Goal: Task Accomplishment & Management: Use online tool/utility

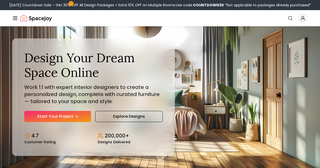
click at [0, 0] on div "Your home, designed by experts Get Started" at bounding box center [0, 0] width 0 height 0
click at [0, 0] on icon "Main" at bounding box center [0, 0] width 0 height 0
click at [0, 0] on button "How It Works" at bounding box center [0, 0] width 0 height 0
click at [64, 122] on link "Start Your Project" at bounding box center [57, 116] width 67 height 11
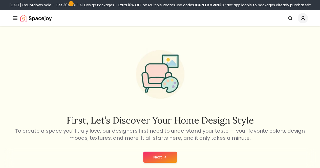
click at [0, 0] on link "Start Your Project" at bounding box center [0, 0] width 0 height 0
click at [159, 157] on button "Next" at bounding box center [160, 157] width 34 height 11
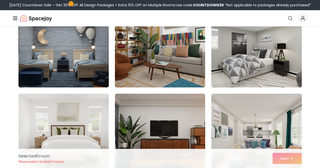
scroll to position [323, 0]
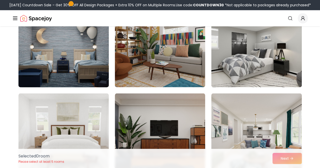
click at [72, 62] on img at bounding box center [63, 46] width 95 height 85
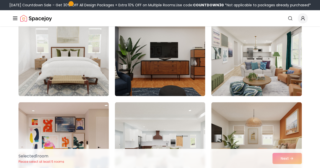
scroll to position [402, 0]
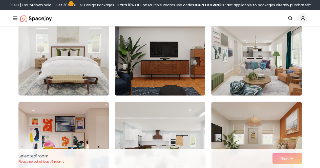
click at [82, 68] on img at bounding box center [63, 55] width 90 height 81
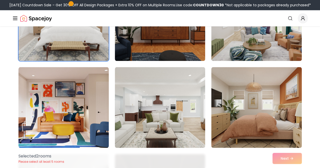
scroll to position [439, 0]
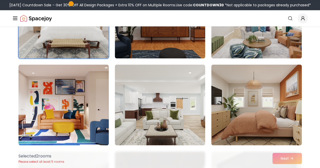
click at [281, 157] on div "Selected 2 room s Please select at least 5 rooms Next" at bounding box center [159, 158] width 291 height 19
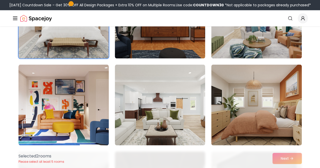
click at [270, 113] on img at bounding box center [256, 104] width 90 height 81
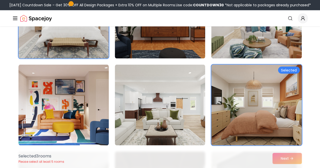
click at [284, 159] on div "Selected 3 room s Please select at least 5 rooms Next" at bounding box center [159, 158] width 291 height 19
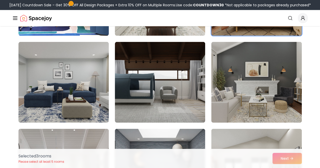
scroll to position [549, 0]
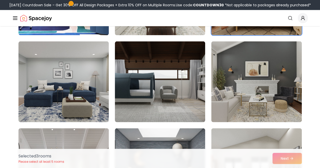
click at [278, 164] on div "Selected 3 room s Please select at least 5 rooms Next" at bounding box center [159, 158] width 291 height 19
click at [283, 158] on div "Selected 3 room s Please select at least 5 rooms Next" at bounding box center [159, 158] width 291 height 19
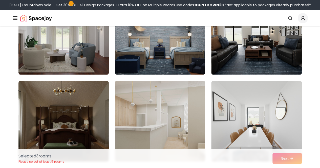
scroll to position [682, 0]
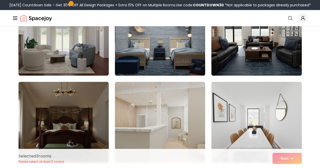
click at [158, 54] on img at bounding box center [160, 35] width 90 height 81
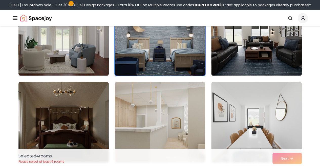
click at [74, 125] on img at bounding box center [63, 122] width 90 height 81
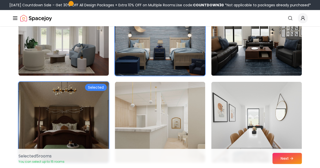
click at [287, 159] on button "Next" at bounding box center [286, 158] width 29 height 11
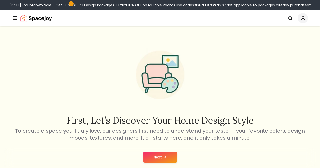
scroll to position [147, 0]
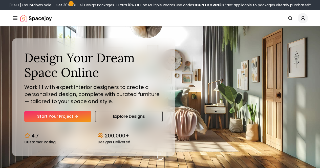
click at [0, 0] on link "AI Design" at bounding box center [0, 0] width 0 height 0
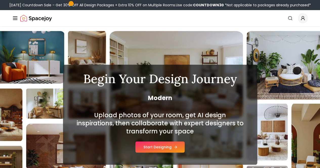
click at [156, 144] on button "Start Designing" at bounding box center [159, 147] width 49 height 11
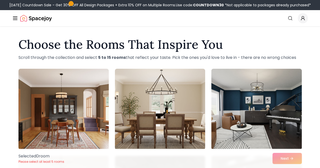
click at [285, 157] on div "Selected 0 room Please select at least 5 rooms Next" at bounding box center [159, 158] width 291 height 19
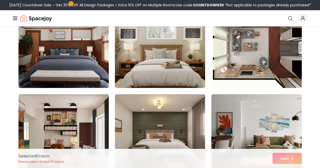
scroll to position [409, 0]
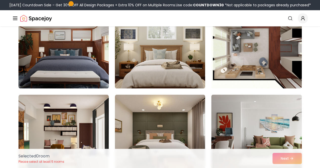
click at [80, 57] on img at bounding box center [63, 48] width 90 height 81
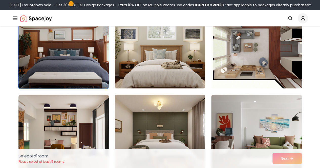
click at [160, 62] on img at bounding box center [160, 48] width 90 height 81
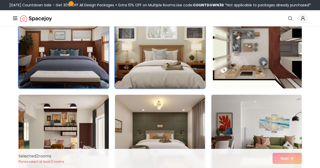
click at [181, 130] on img at bounding box center [160, 135] width 90 height 81
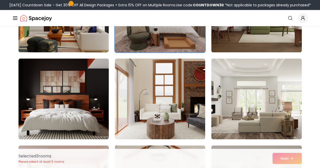
scroll to position [538, 0]
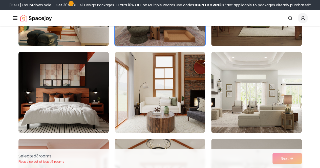
click at [76, 105] on img at bounding box center [63, 92] width 90 height 81
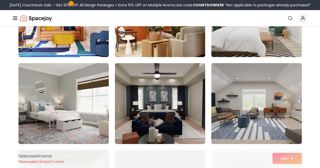
scroll to position [791, 0]
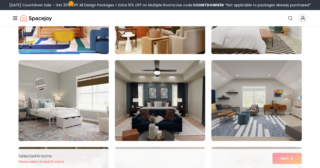
click at [189, 121] on img at bounding box center [160, 100] width 90 height 81
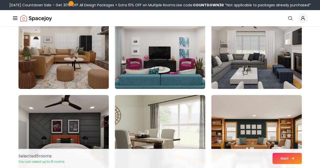
click at [282, 158] on button "Next" at bounding box center [286, 158] width 29 height 11
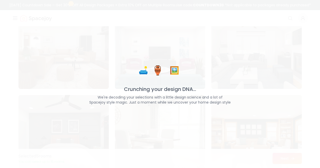
scroll to position [930, 0]
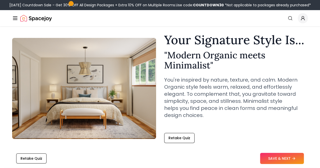
scroll to position [14, 0]
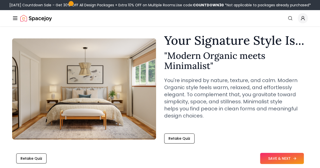
click at [275, 156] on button "SAVE & NEXT" at bounding box center [282, 158] width 44 height 11
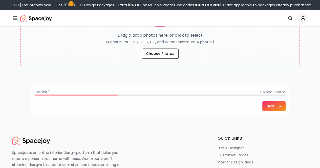
scroll to position [121, 0]
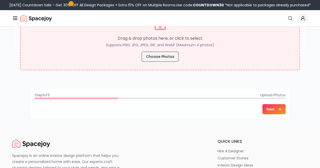
click at [160, 59] on button "Choose Photos" at bounding box center [160, 57] width 37 height 10
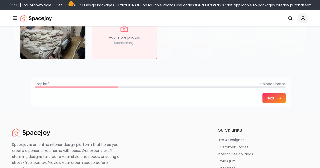
click at [118, 45] on p "( 3 remaining)" at bounding box center [124, 43] width 20 height 4
click at [119, 42] on p "( 3 remaining)" at bounding box center [124, 43] width 20 height 4
type input "**********"
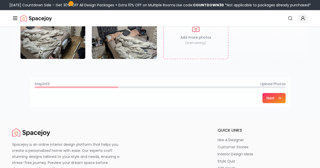
click at [285, 96] on button "Next" at bounding box center [273, 98] width 23 height 10
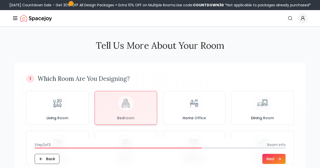
scroll to position [147, 0]
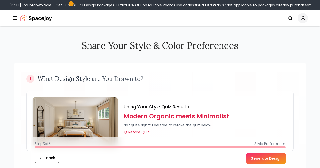
scroll to position [241, 0]
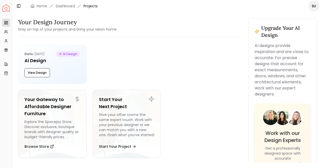
click at [238, 37] on div "Your Design Journey Stay on top of your projects and bring your vision home Dat…" at bounding box center [129, 92] width 222 height 148
click at [40, 72] on button "View Design" at bounding box center [38, 72] width 26 height 9
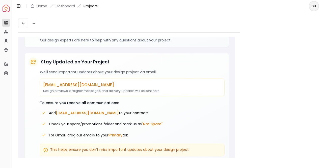
scroll to position [145, 0]
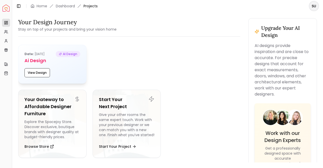
click at [64, 54] on span "AI Design" at bounding box center [68, 54] width 25 height 6
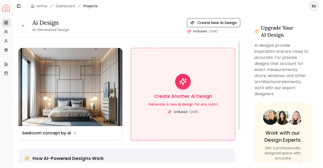
click at [178, 111] on span "1 of 3 used" at bounding box center [181, 112] width 14 height 4
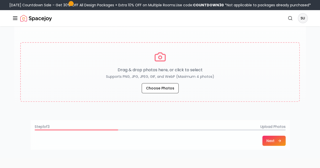
scroll to position [86, 0]
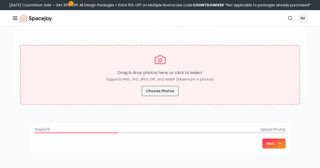
click at [164, 89] on button "Choose Photos" at bounding box center [160, 91] width 37 height 10
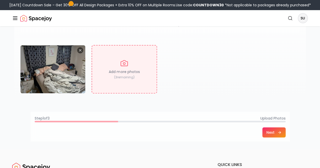
click at [122, 80] on div "Add more photos ( 3 remaining)" at bounding box center [123, 69] width 65 height 49
click at [121, 73] on p "Add more photos" at bounding box center [124, 71] width 31 height 5
type input "**********"
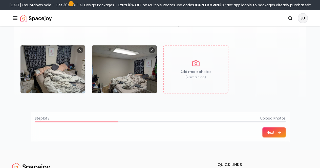
click at [285, 129] on button "Next" at bounding box center [273, 132] width 23 height 10
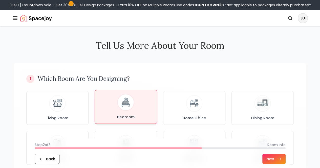
click at [134, 108] on div "Bedroom" at bounding box center [126, 106] width 54 height 25
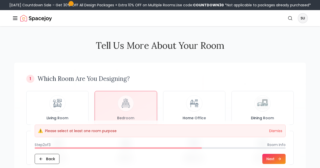
scroll to position [182, 0]
